Goal: Task Accomplishment & Management: Complete application form

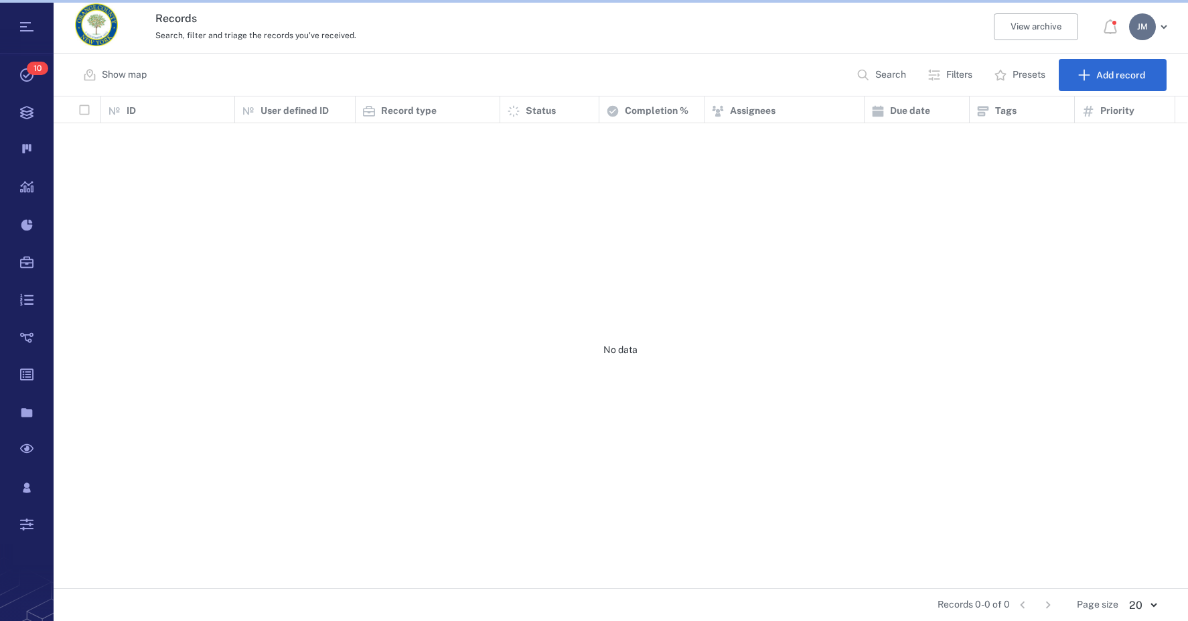
scroll to position [482, 1124]
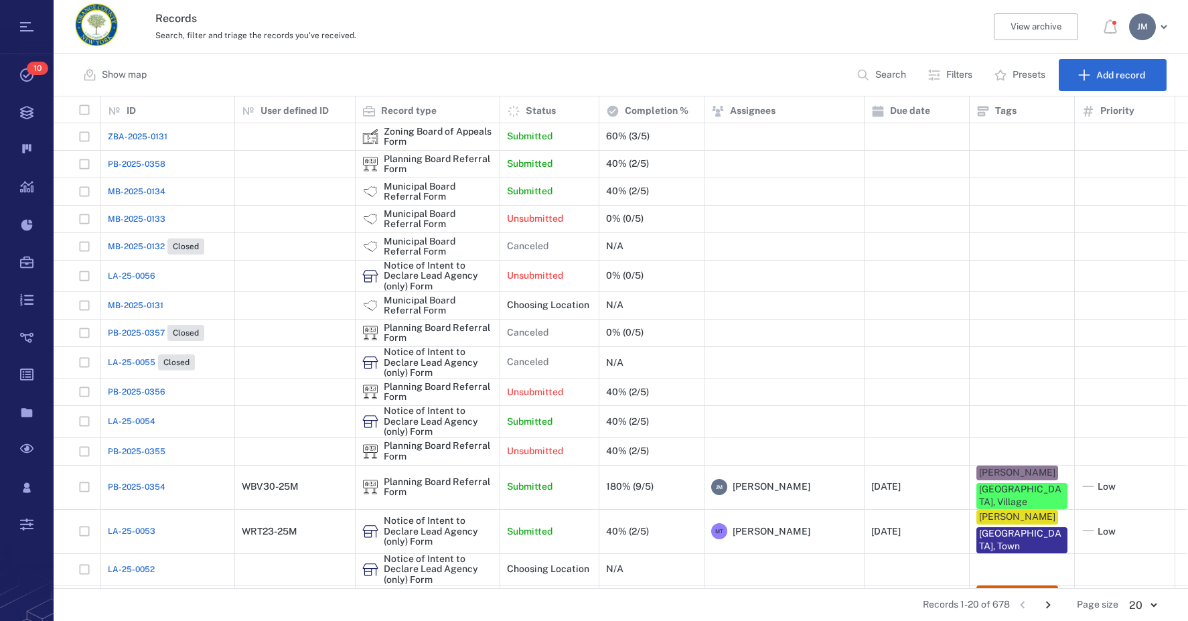
click at [966, 75] on p "Filters" at bounding box center [960, 74] width 26 height 13
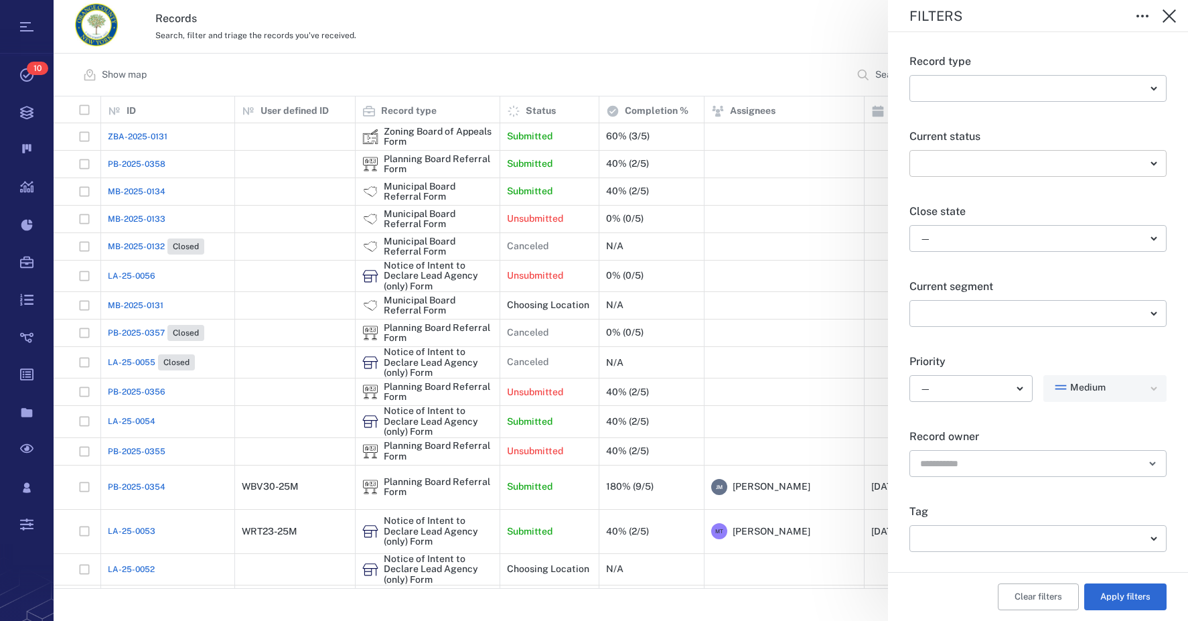
click at [955, 160] on body "Tasks 10 Records Boards Dashboard Reports Record types Guide steps Rules Form b…" at bounding box center [594, 310] width 1188 height 621
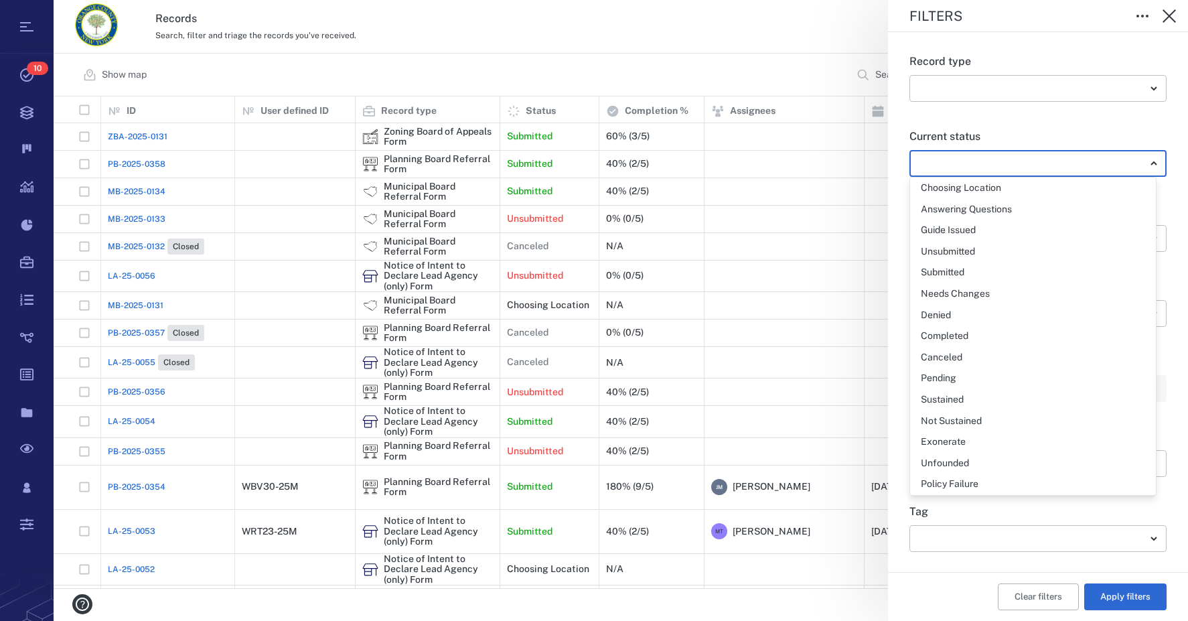
click at [940, 159] on div at bounding box center [594, 310] width 1188 height 621
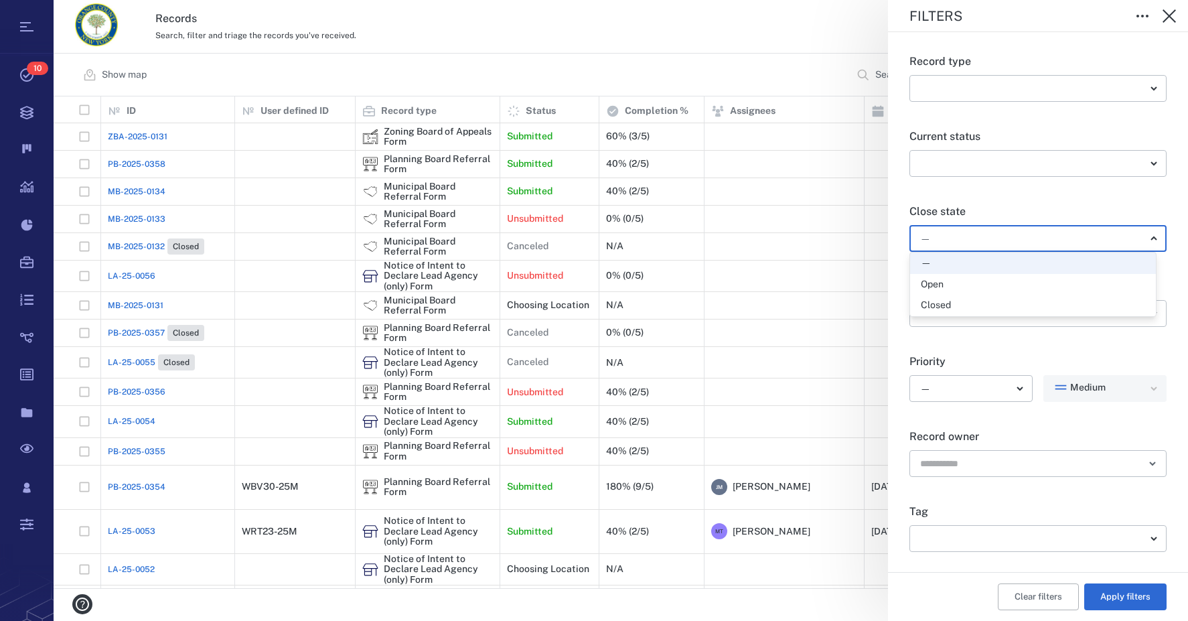
click at [942, 236] on body "Tasks 10 Records Boards Dashboard Reports Record types Guide steps Rules Form b…" at bounding box center [594, 310] width 1188 height 621
click at [934, 283] on div "Open" at bounding box center [932, 284] width 23 height 13
type input "*****"
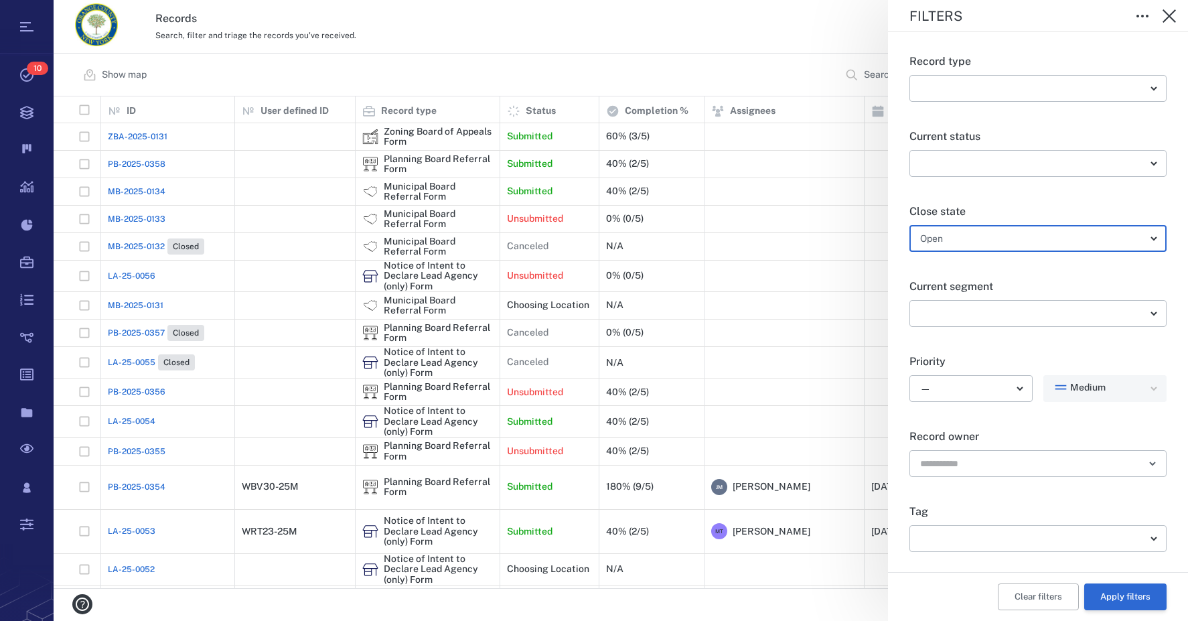
click at [1133, 591] on button "Apply filters" at bounding box center [1126, 596] width 82 height 27
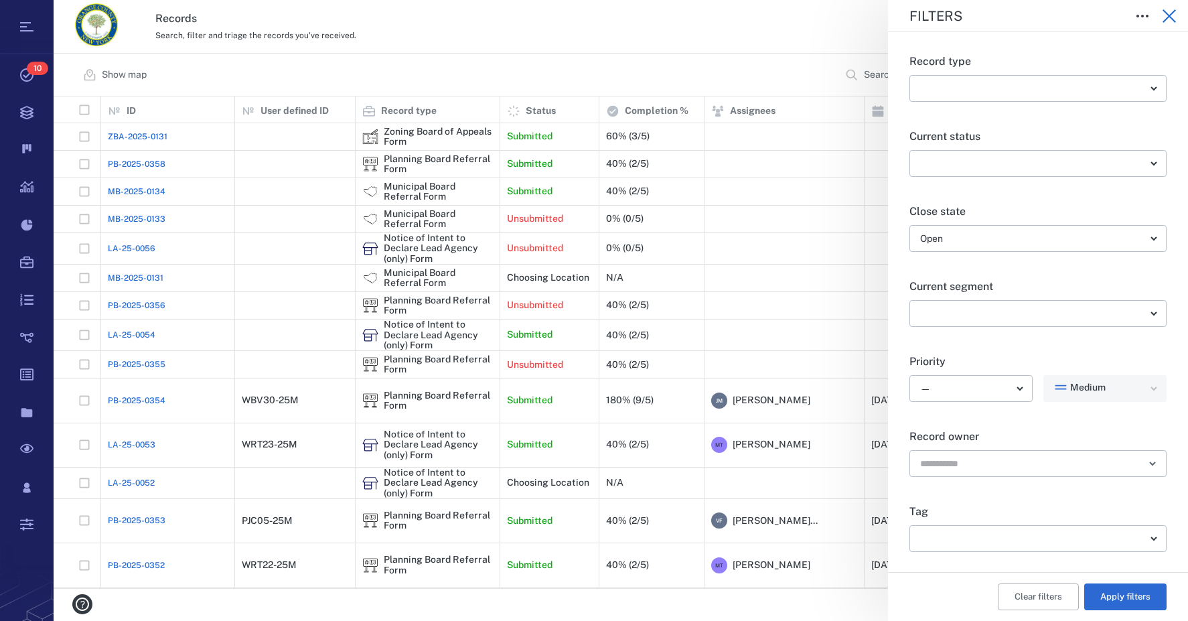
click at [1171, 16] on icon "button" at bounding box center [1170, 16] width 16 height 16
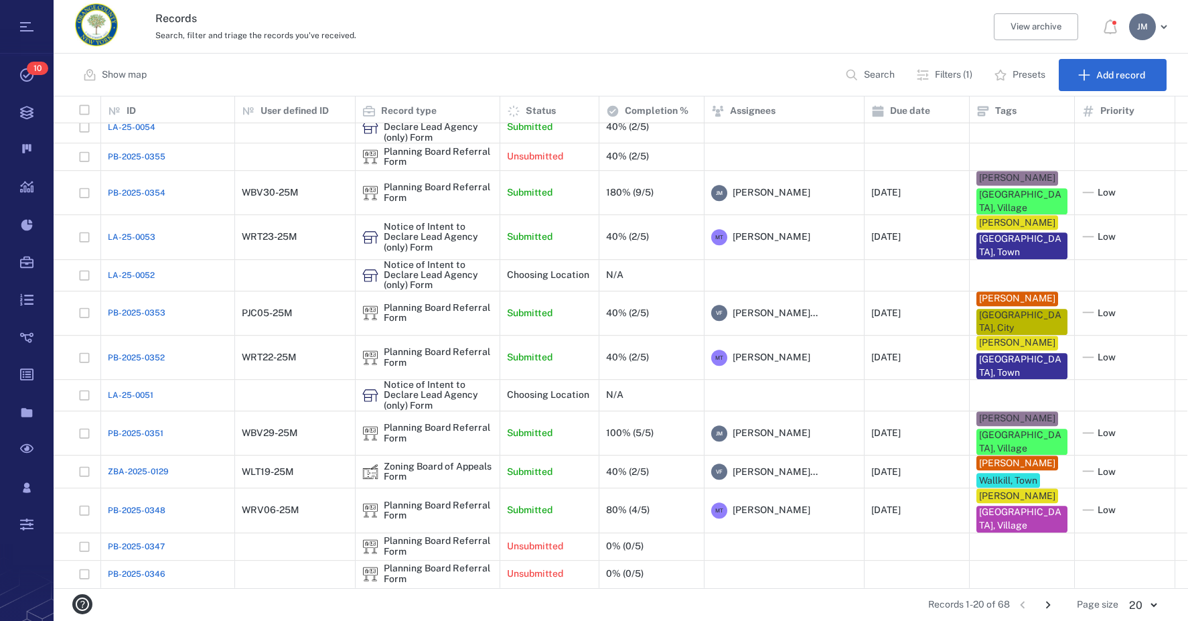
scroll to position [196, 0]
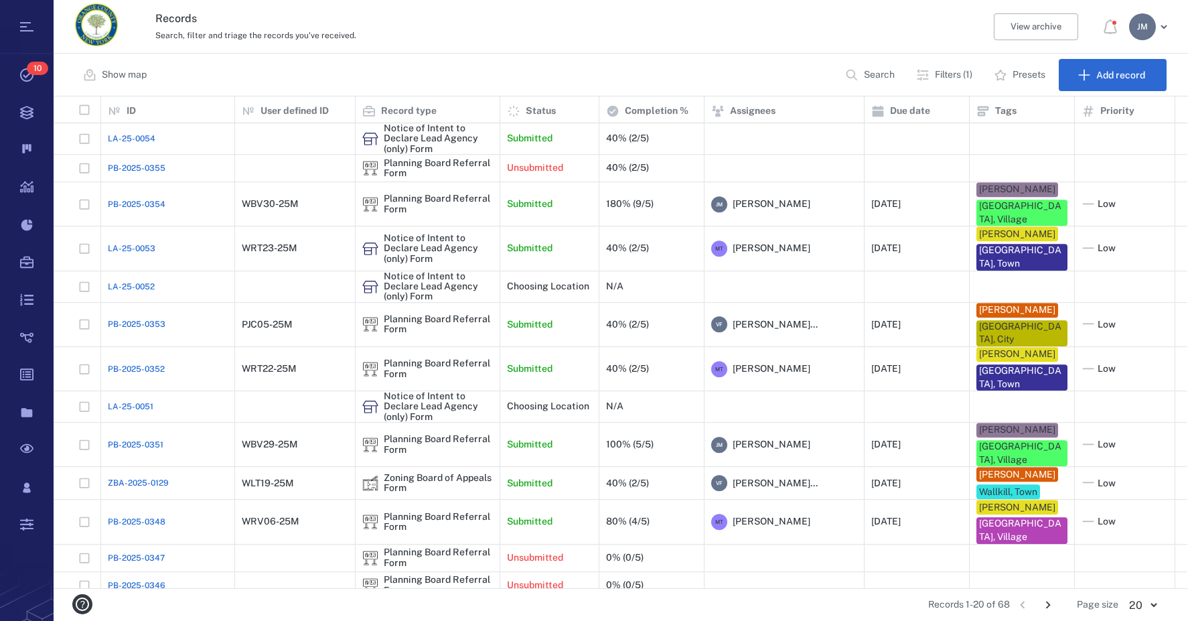
click at [1046, 606] on icon "Go to next page" at bounding box center [1048, 605] width 15 height 15
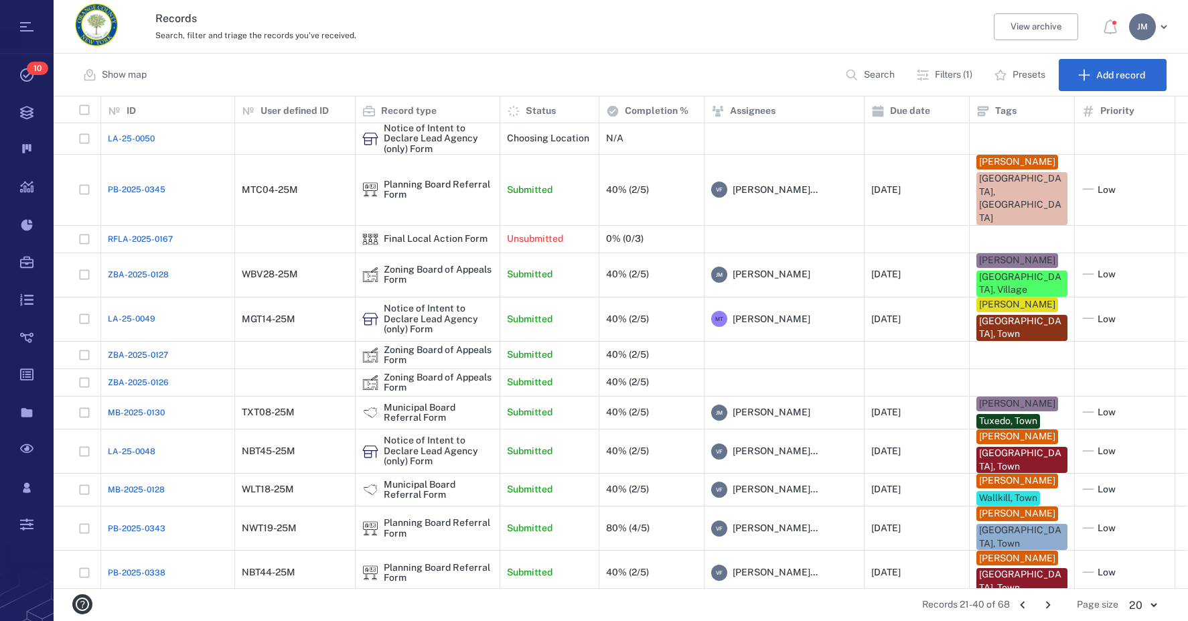
scroll to position [336, 0]
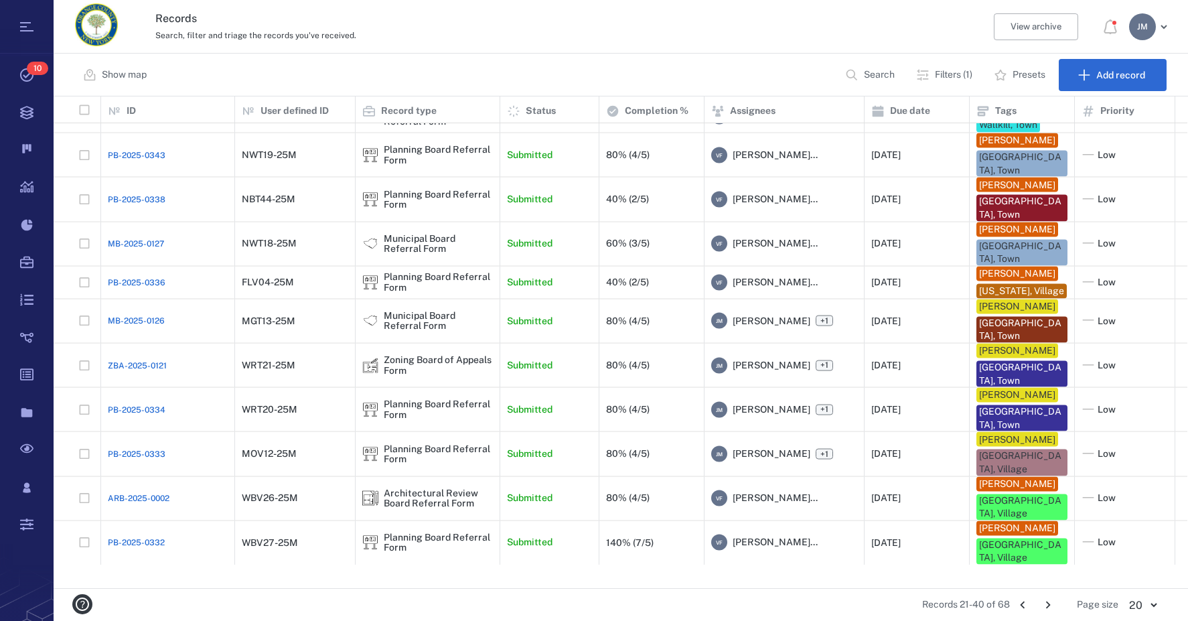
click at [1053, 604] on icon "Go to next page" at bounding box center [1048, 605] width 15 height 15
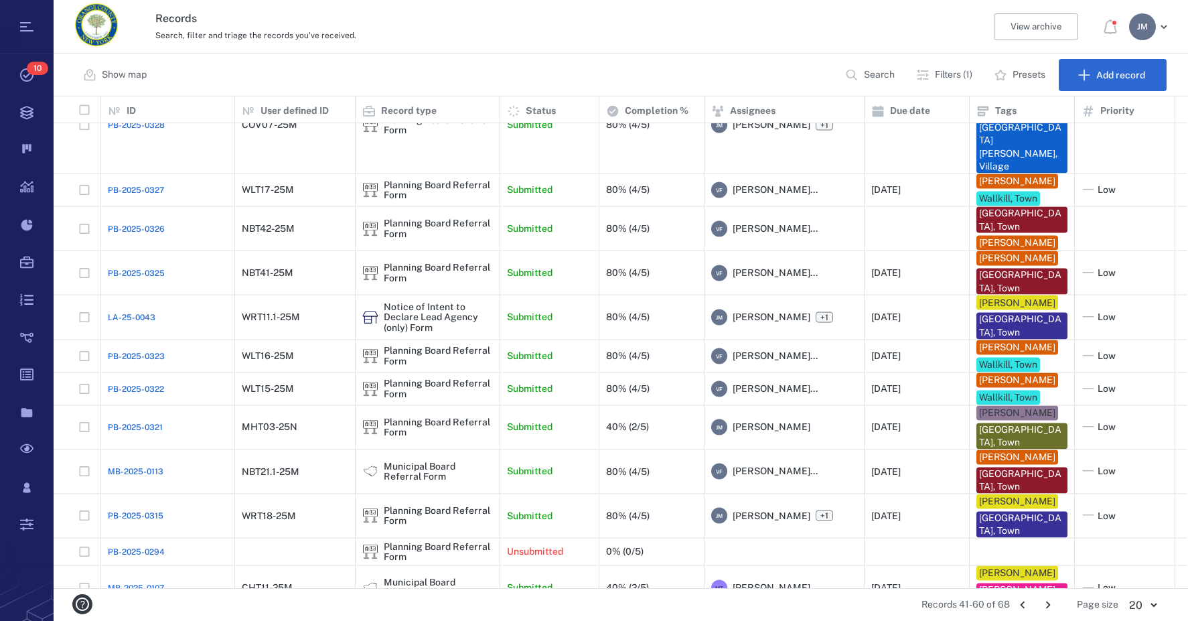
scroll to position [335, 0]
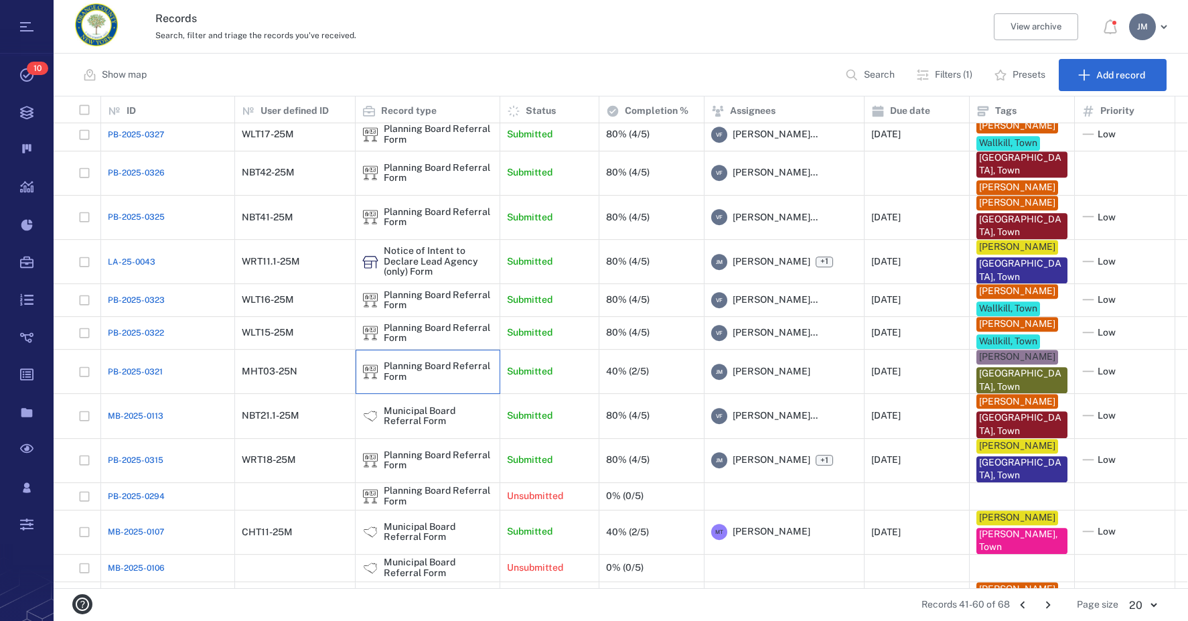
click at [424, 361] on div "Planning Board Referral Form" at bounding box center [438, 371] width 109 height 21
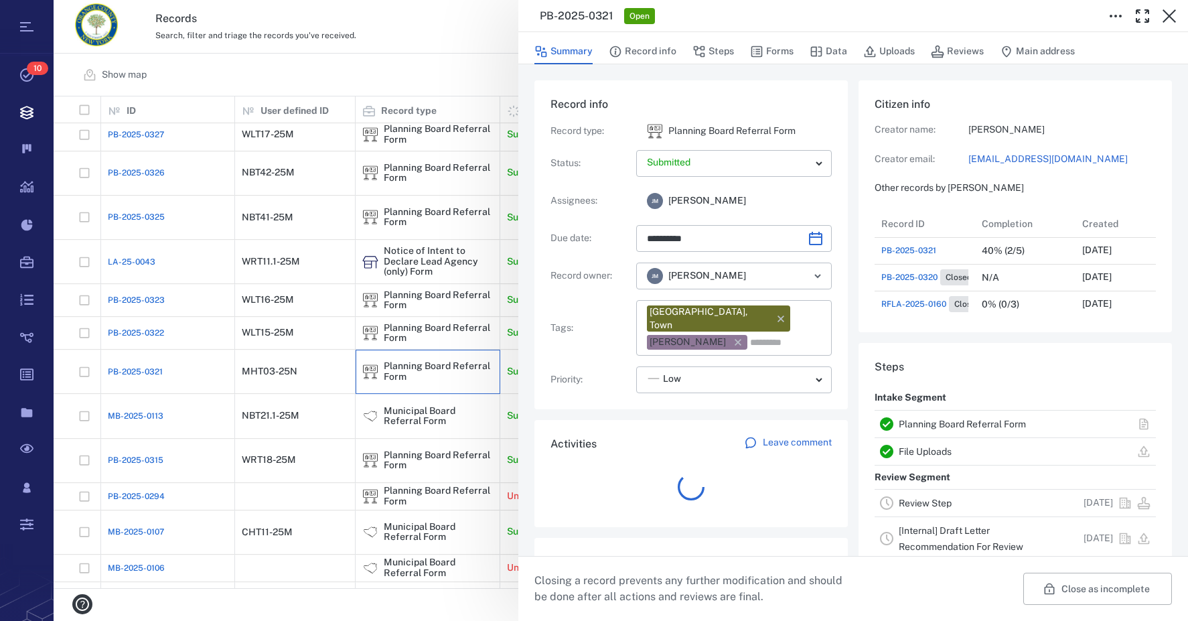
scroll to position [214, 256]
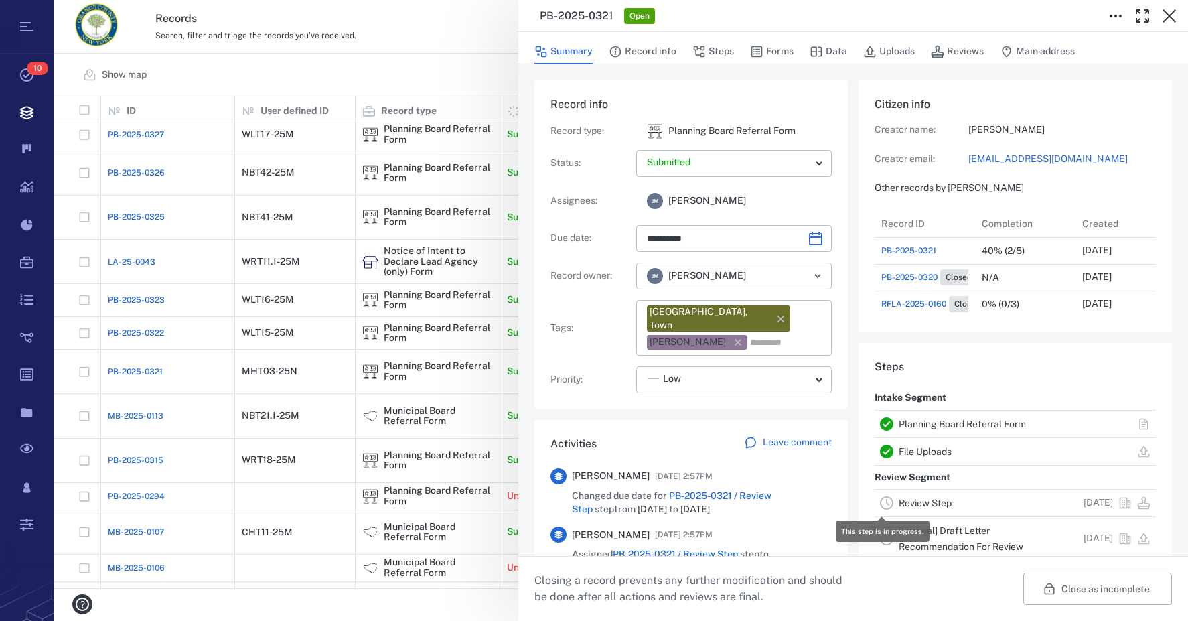
click at [884, 499] on icon at bounding box center [887, 503] width 16 height 16
click at [916, 502] on link "Review Step" at bounding box center [925, 503] width 53 height 11
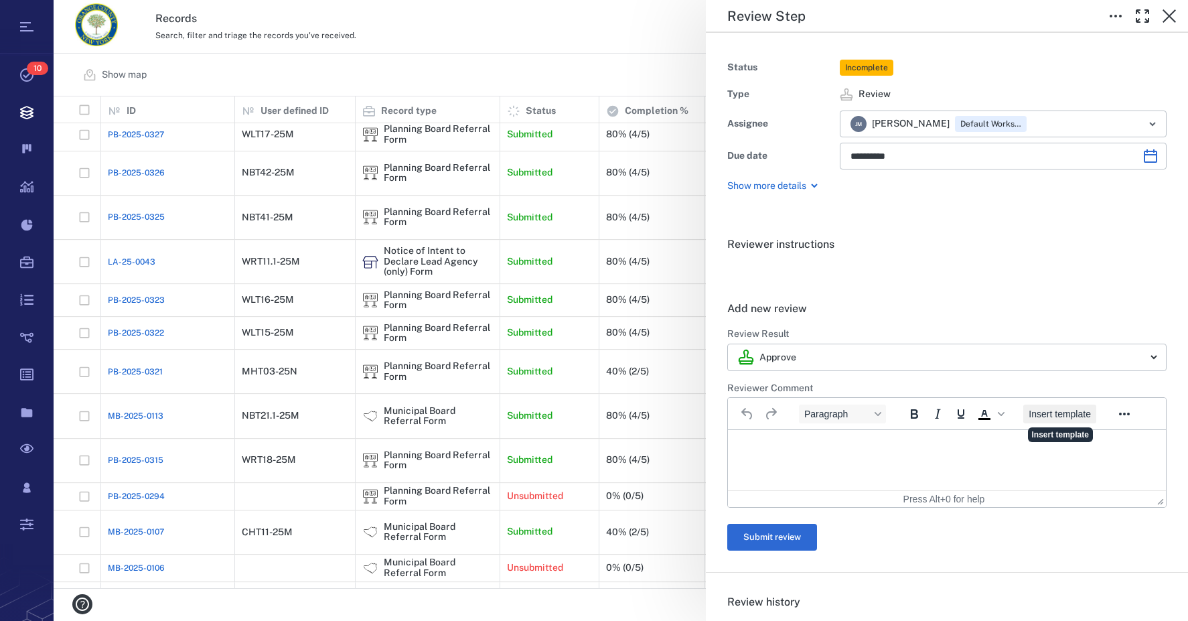
click at [1066, 411] on span "Insert template" at bounding box center [1060, 414] width 62 height 11
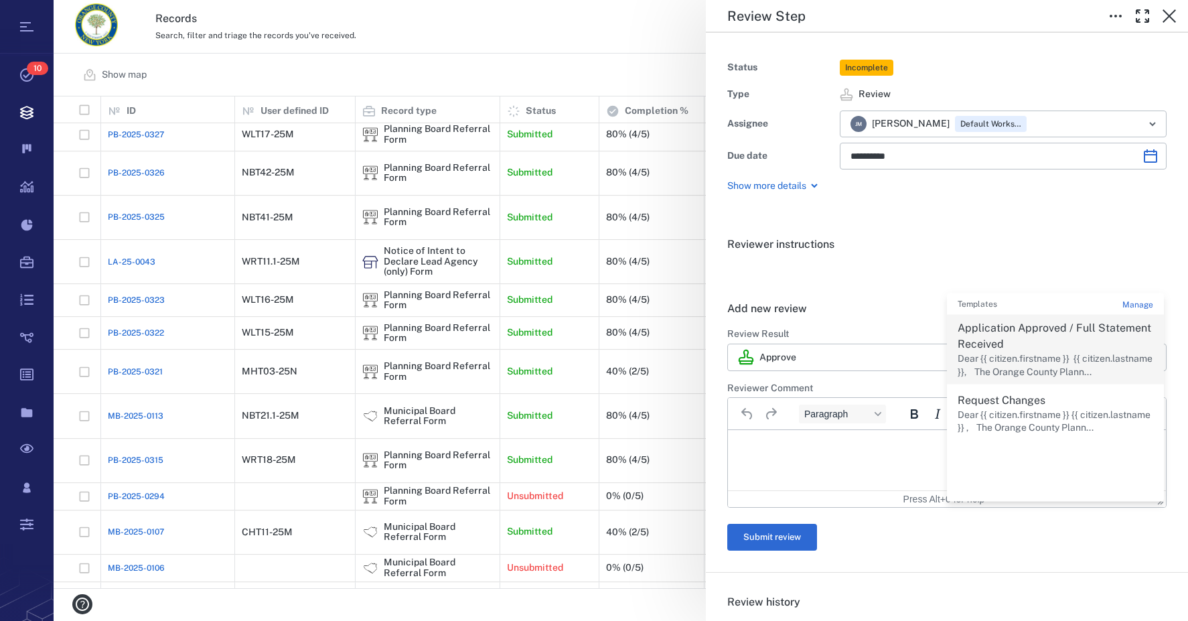
click at [1017, 367] on p "Dear {{ citizen.firstname }} {{ citizen.lastname }}, The Orange County Plann..." at bounding box center [1056, 365] width 196 height 26
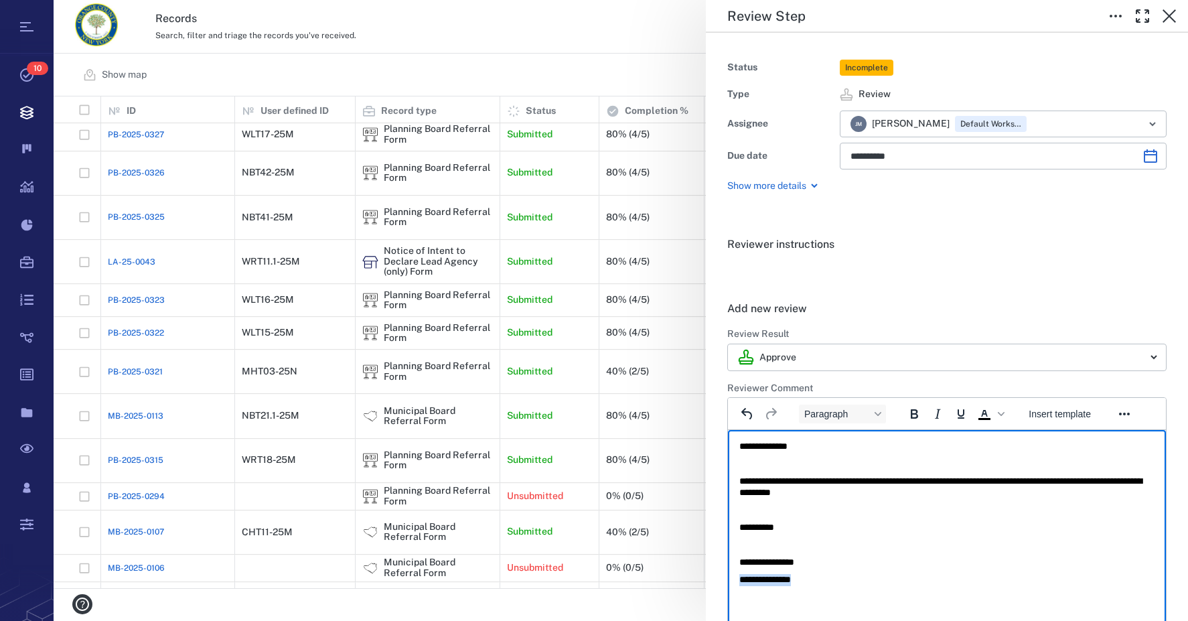
drag, startPoint x: 850, startPoint y: 571, endPoint x: 663, endPoint y: 573, distance: 186.9
click at [728, 573] on html "**********" at bounding box center [947, 513] width 438 height 166
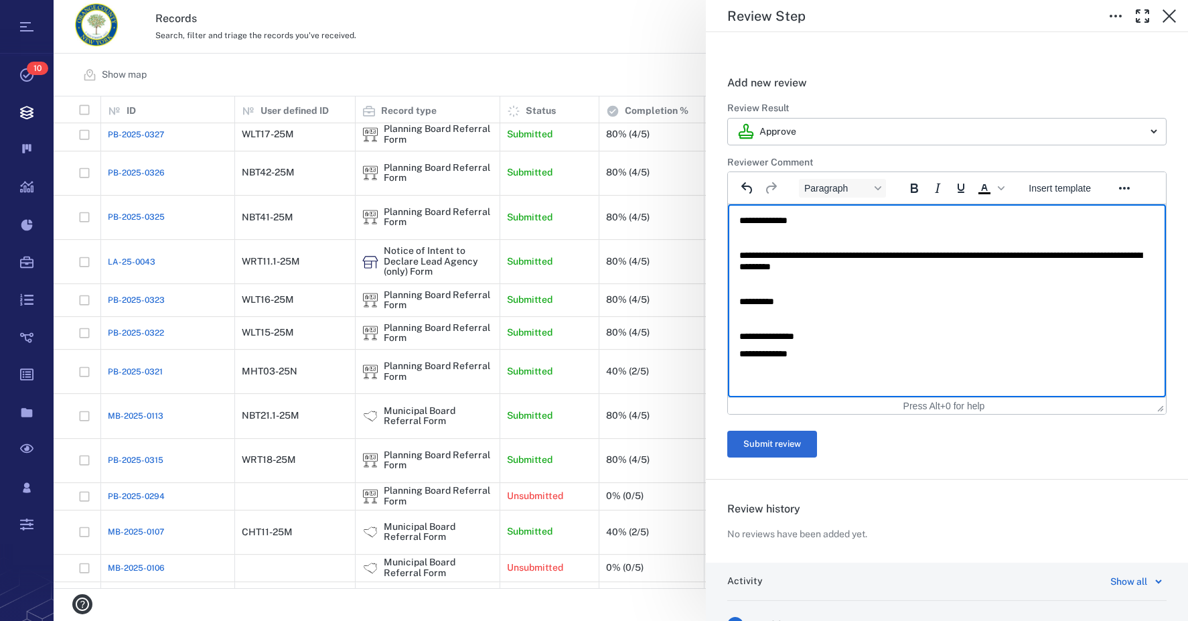
scroll to position [335, 0]
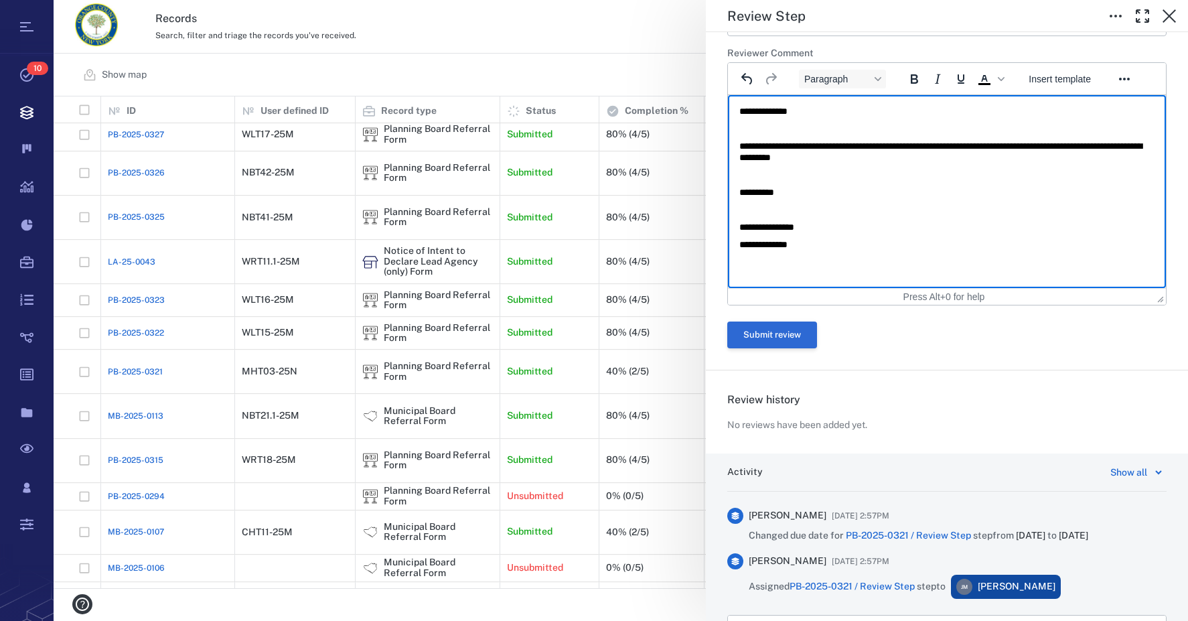
click at [798, 338] on button "Submit review" at bounding box center [772, 335] width 90 height 27
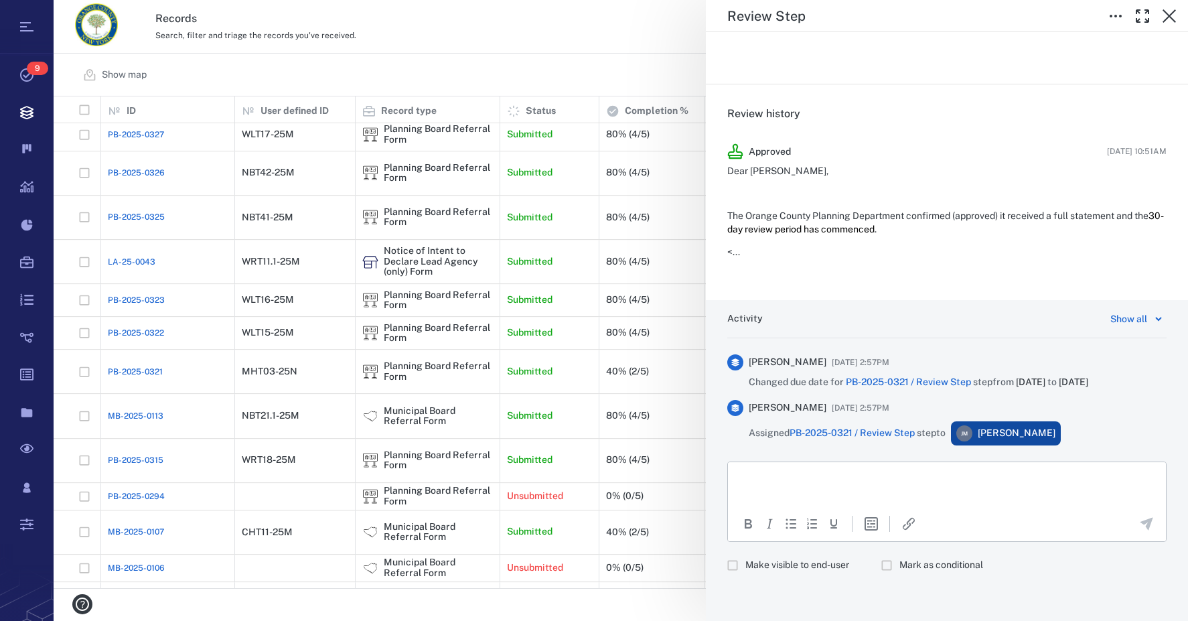
scroll to position [0, 0]
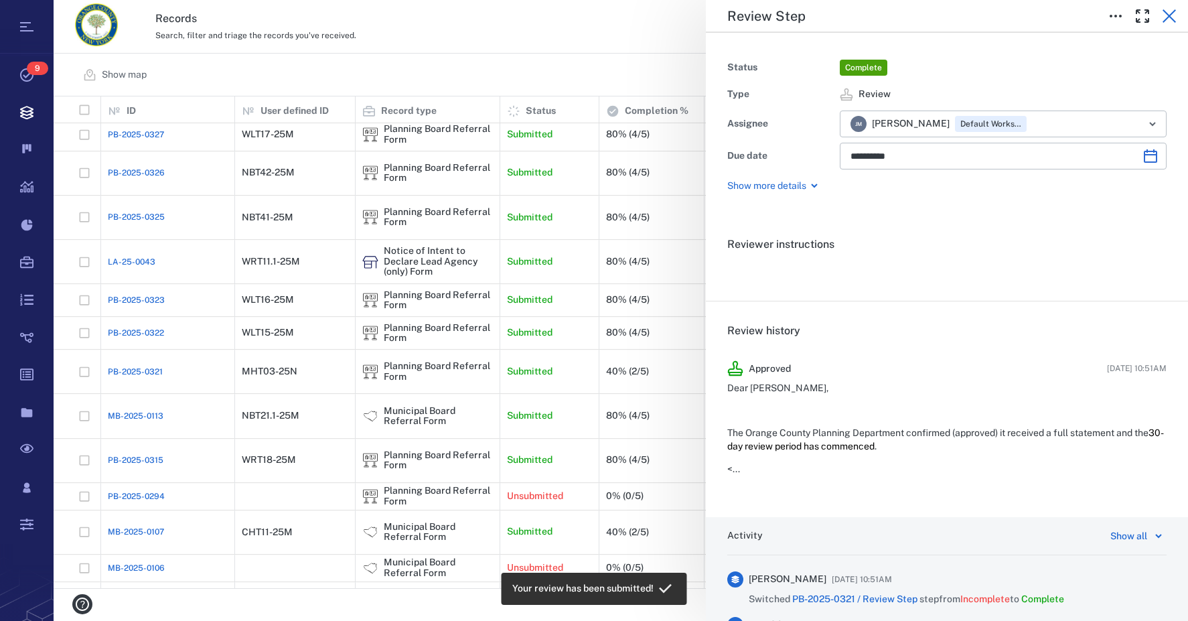
click at [1168, 21] on icon "button" at bounding box center [1170, 16] width 16 height 16
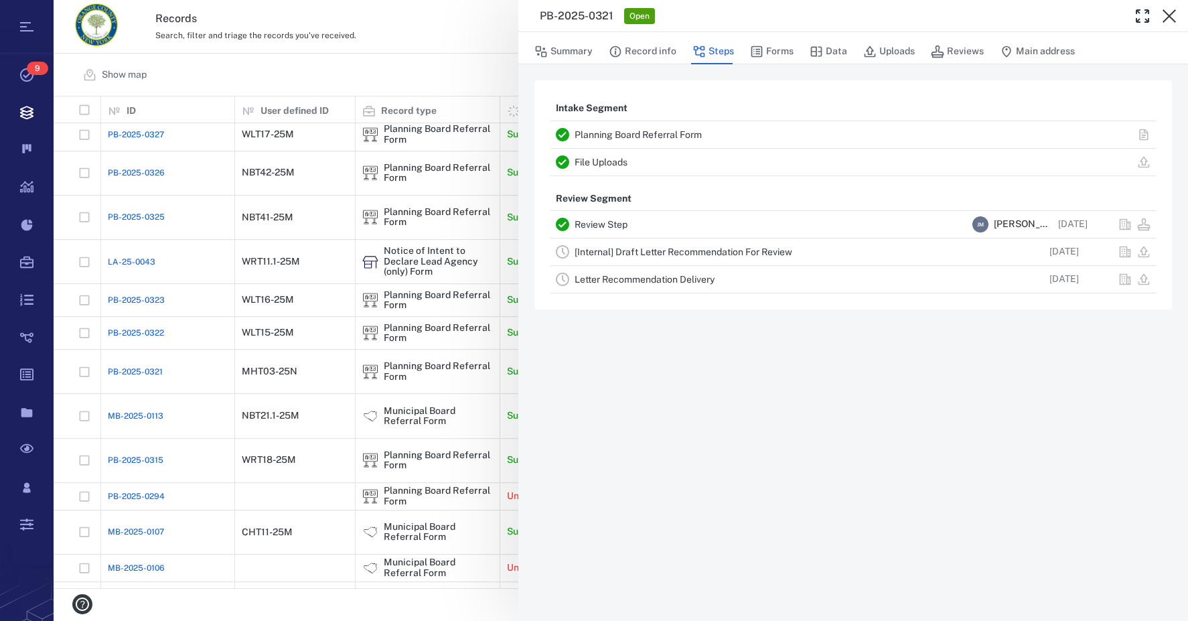
click at [613, 250] on link "[Internal] Draft Letter Recommendation For Review" at bounding box center [684, 252] width 218 height 11
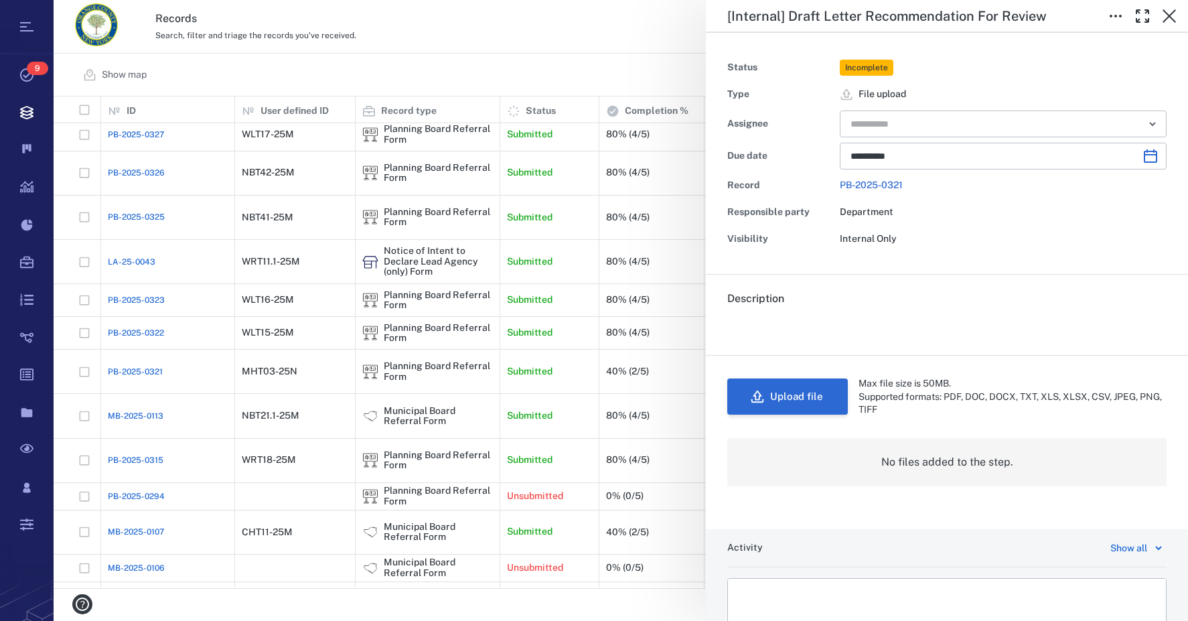
click at [792, 380] on button "Upload file" at bounding box center [787, 396] width 121 height 36
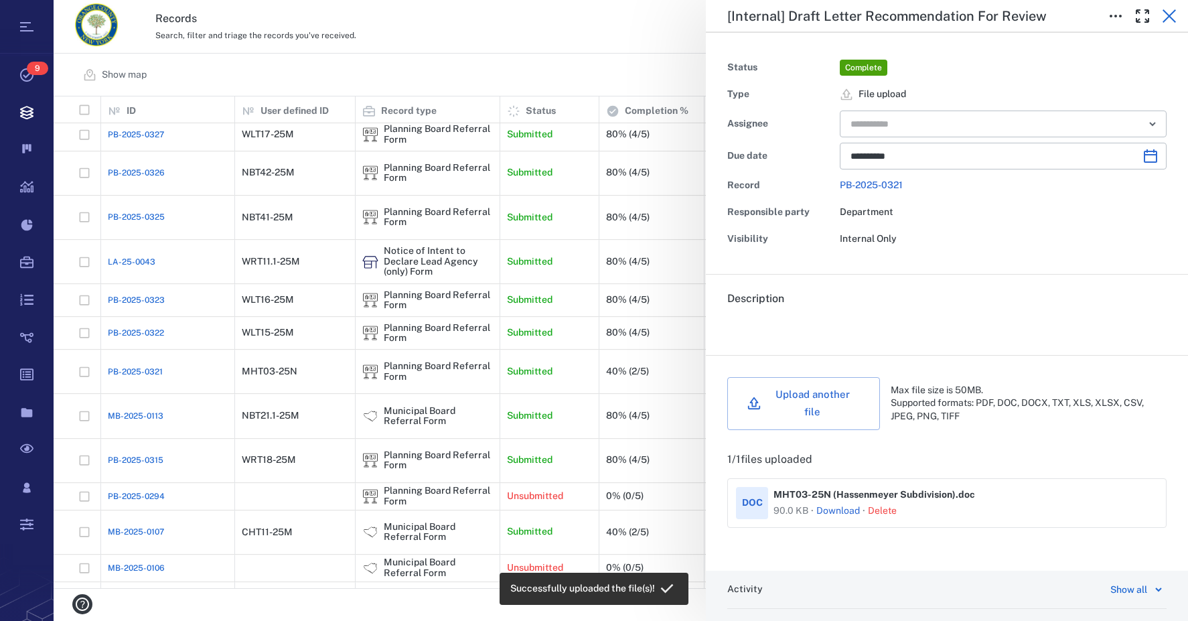
click at [1169, 14] on icon "button" at bounding box center [1170, 16] width 16 height 16
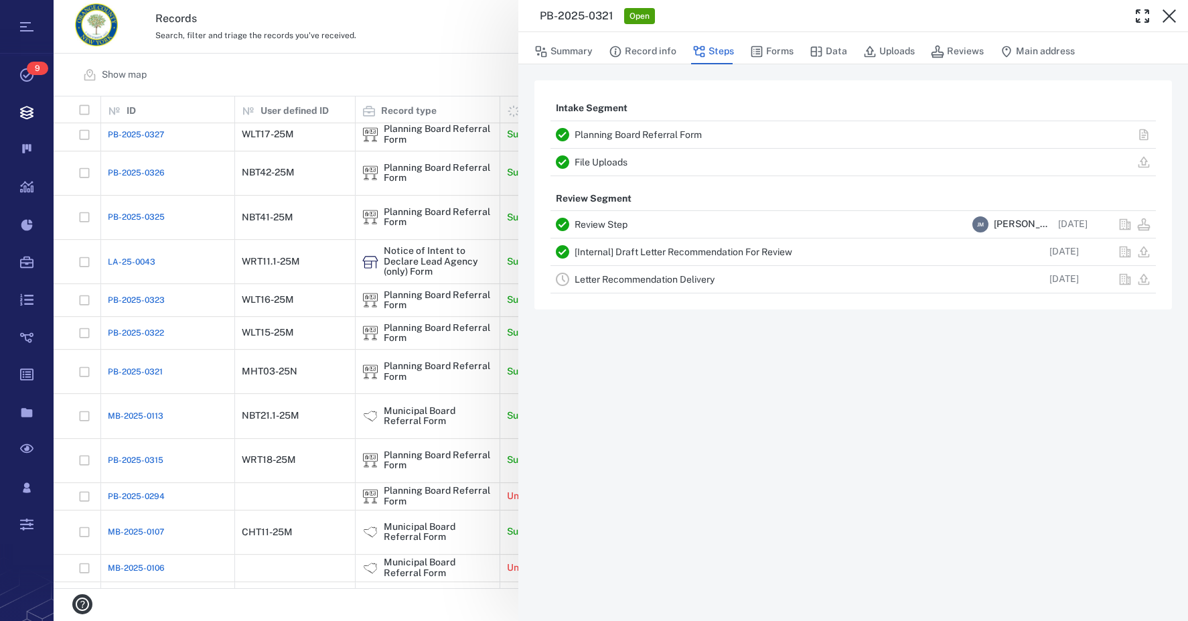
click at [1169, 14] on icon "button" at bounding box center [1170, 16] width 16 height 16
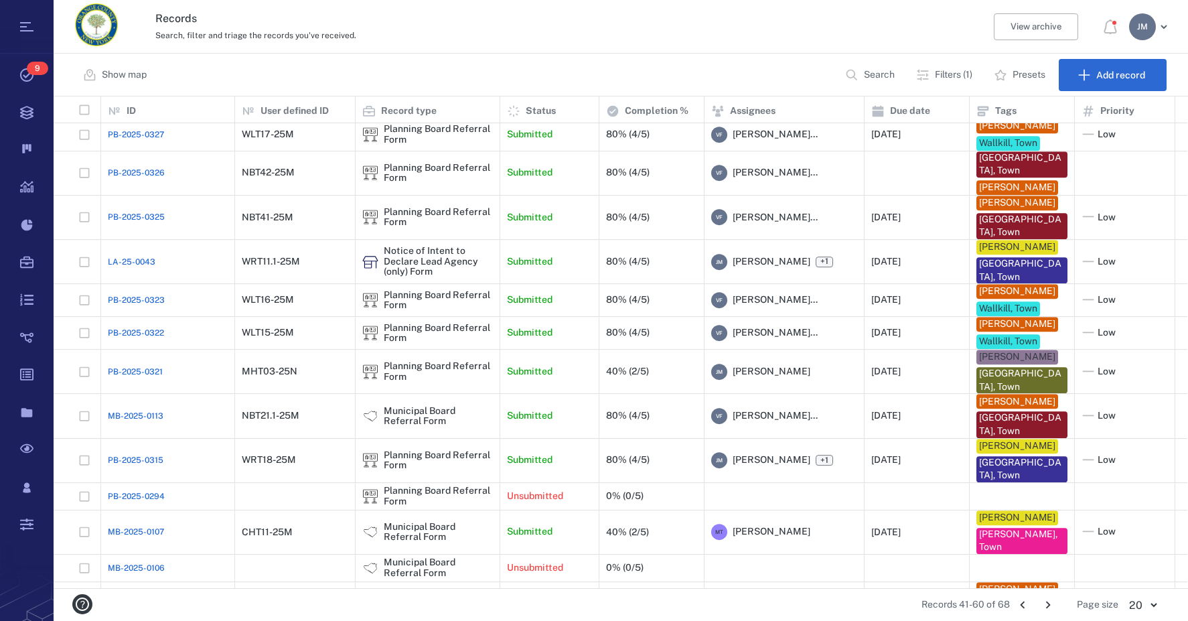
click at [1052, 602] on icon "Go to next page" at bounding box center [1048, 605] width 15 height 15
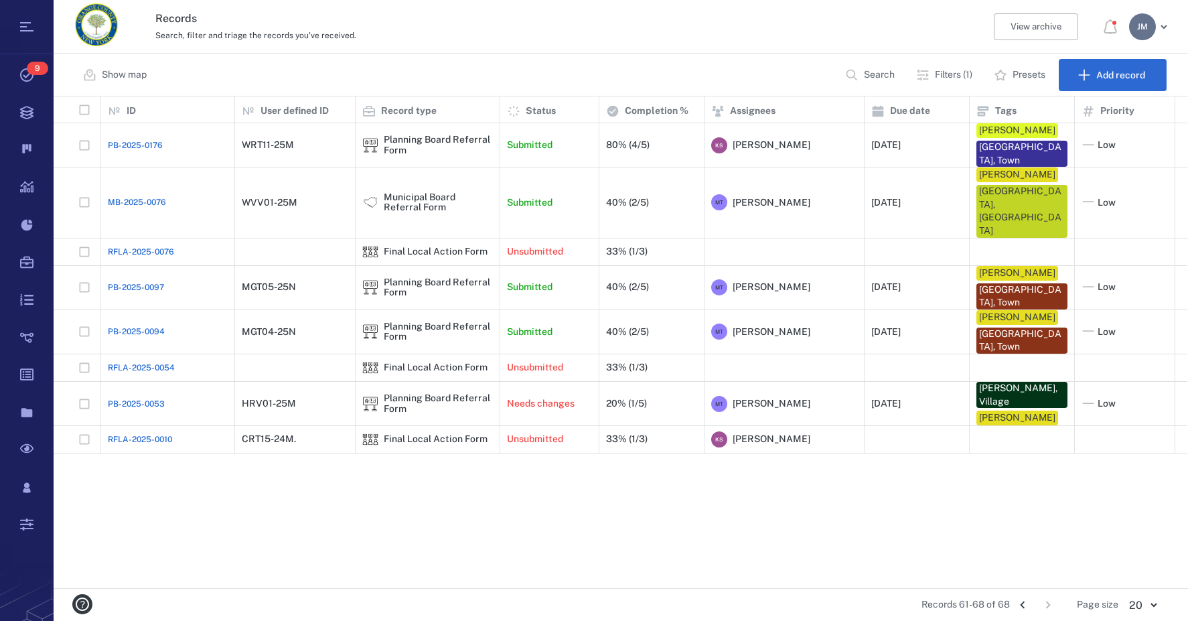
click at [1021, 605] on icon "Go to previous page" at bounding box center [1023, 605] width 15 height 15
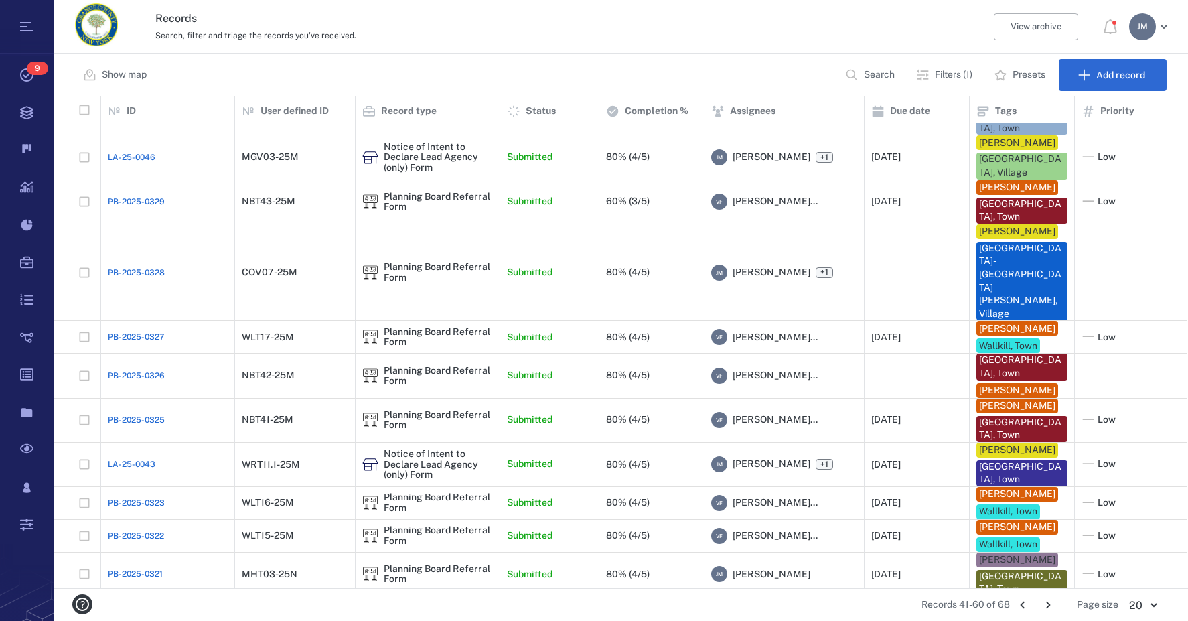
scroll to position [423, 0]
